Goal: Find specific page/section: Find specific page/section

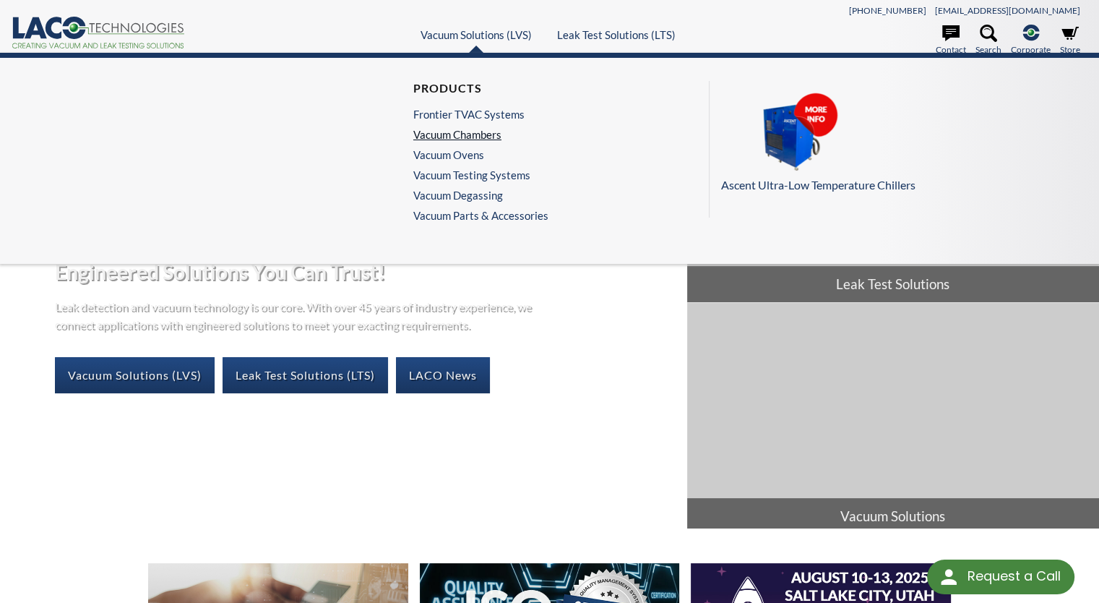
click at [480, 139] on link "Vacuum Chambers" at bounding box center [477, 134] width 128 height 13
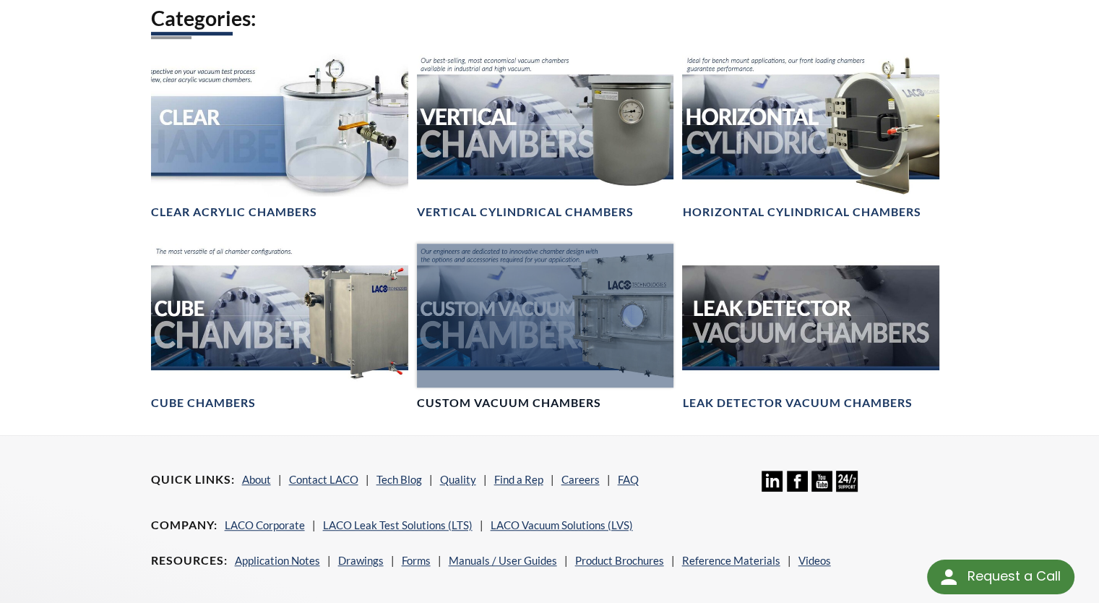
scroll to position [867, 0]
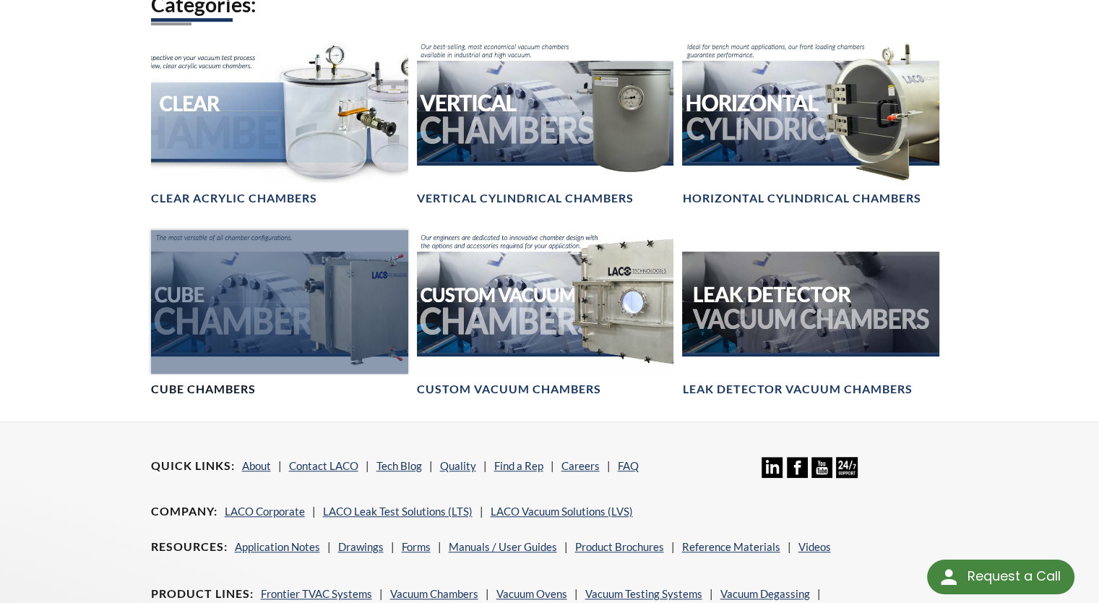
click at [252, 355] on div at bounding box center [279, 302] width 257 height 145
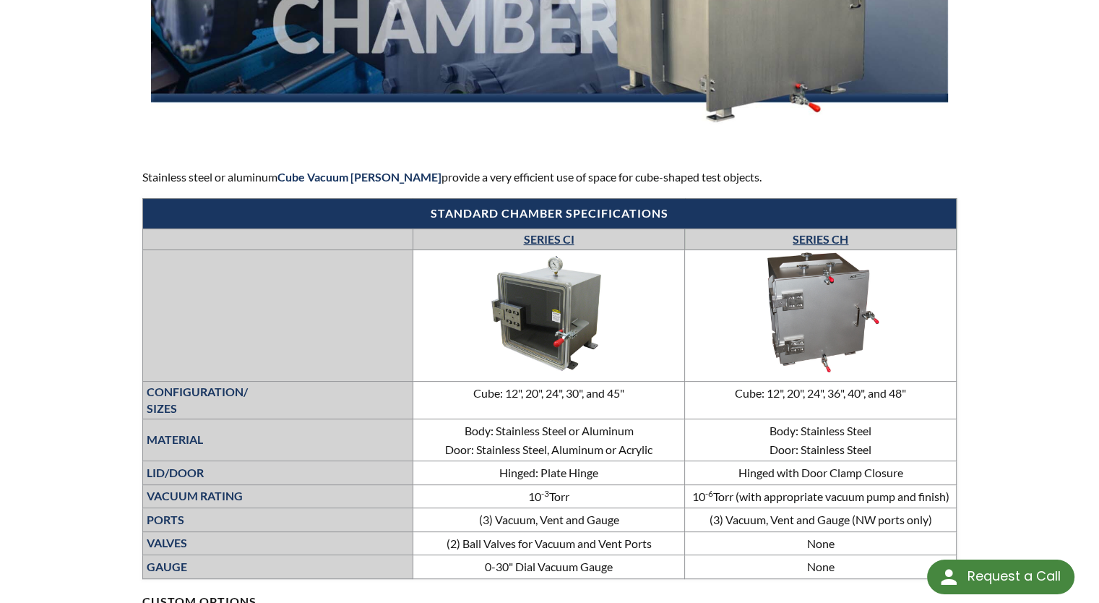
scroll to position [361, 0]
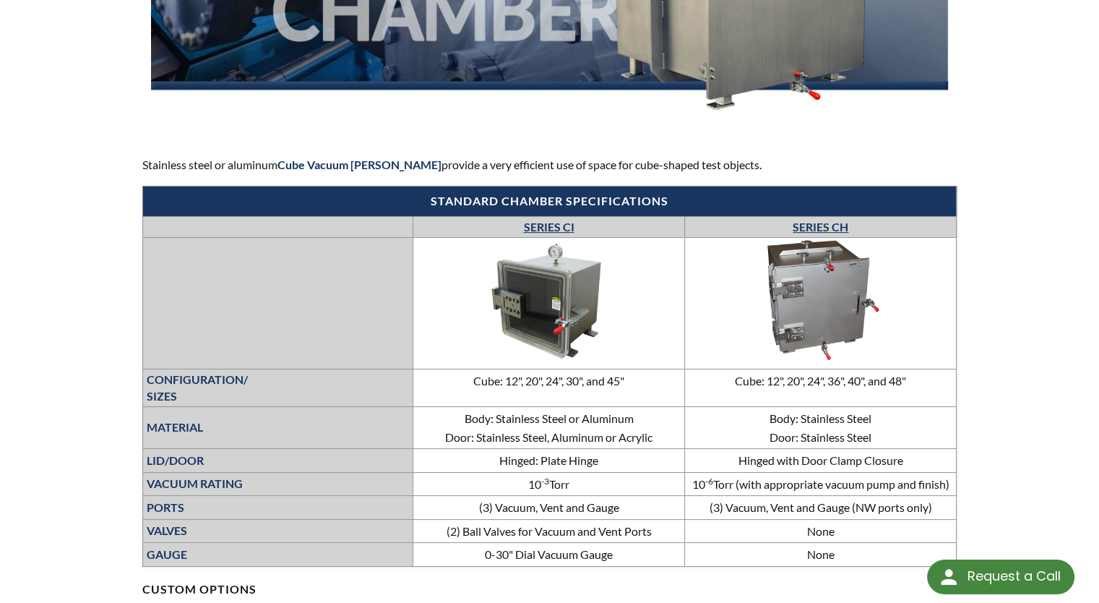
click at [550, 224] on link "SERIES CI" at bounding box center [548, 227] width 51 height 14
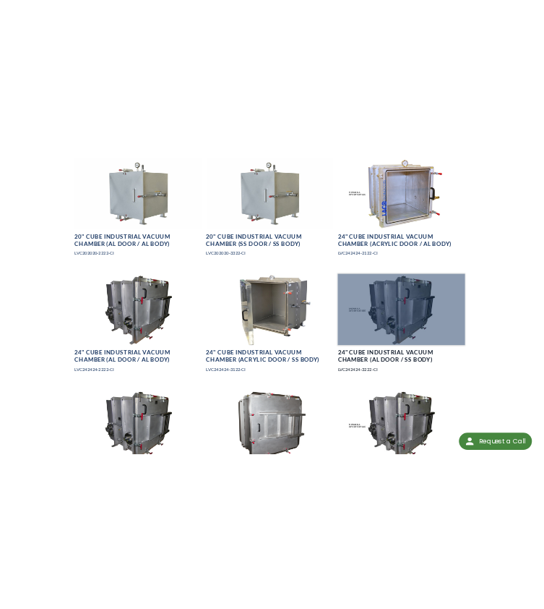
scroll to position [940, 0]
